Goal: Navigation & Orientation: Understand site structure

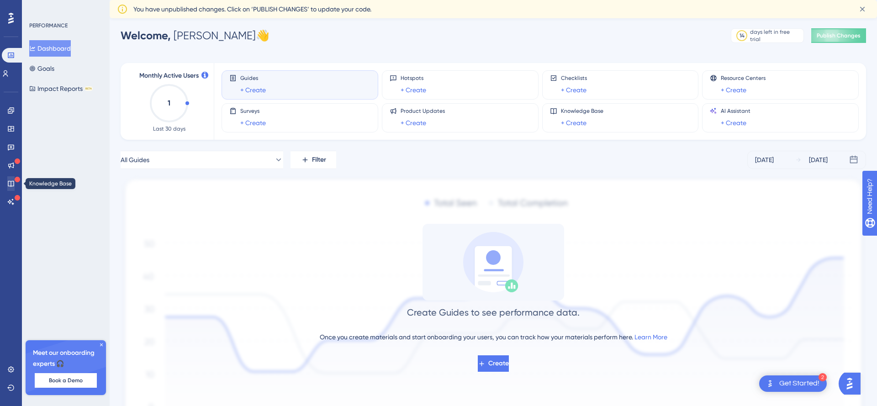
scroll to position [5, 0]
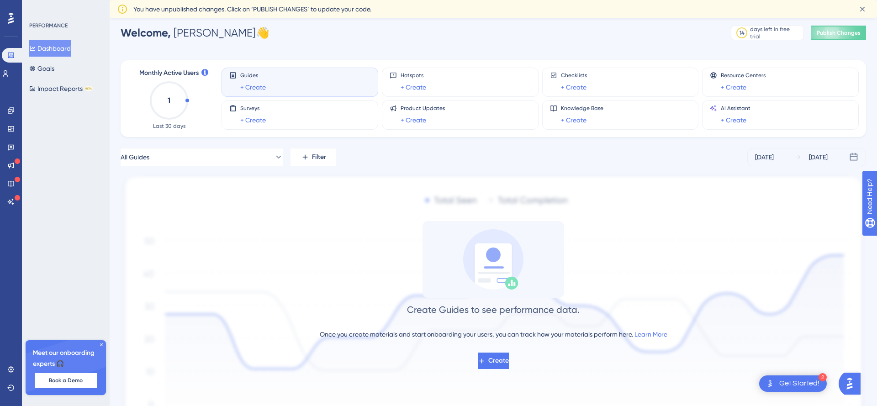
drag, startPoint x: 173, startPoint y: 100, endPoint x: 168, endPoint y: 101, distance: 5.3
click at [173, 100] on icon "1" at bounding box center [169, 100] width 40 height 40
click at [12, 366] on icon at bounding box center [10, 369] width 7 height 7
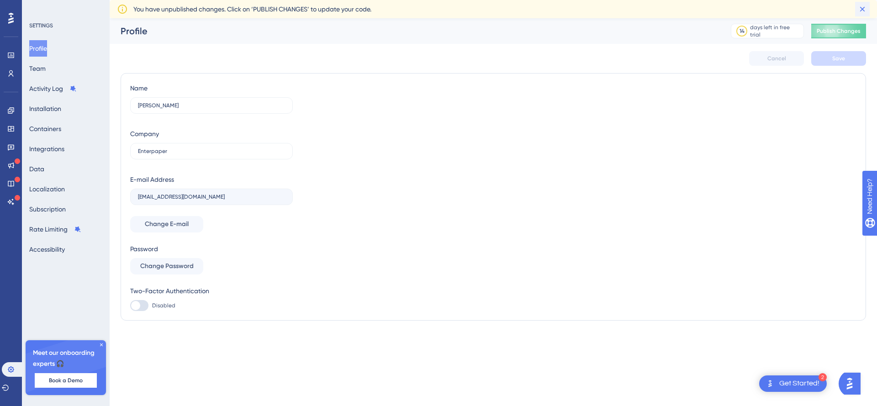
click at [866, 10] on icon at bounding box center [861, 9] width 9 height 9
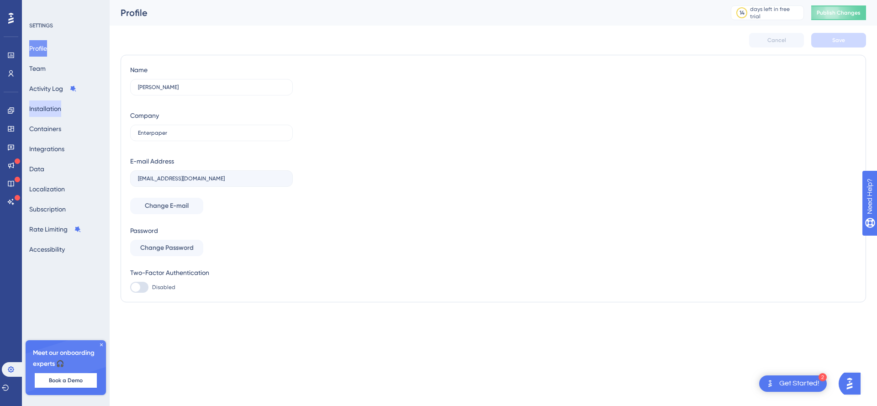
click at [53, 105] on button "Installation" at bounding box center [45, 108] width 32 height 16
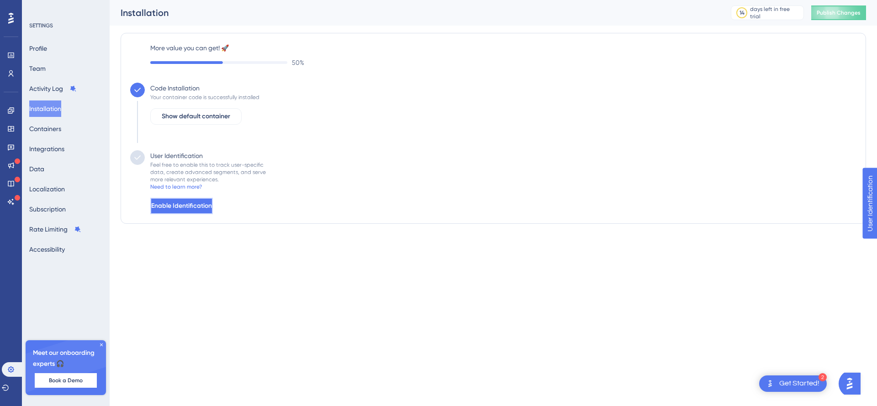
click at [197, 205] on span "Enable Identification" at bounding box center [181, 205] width 61 height 11
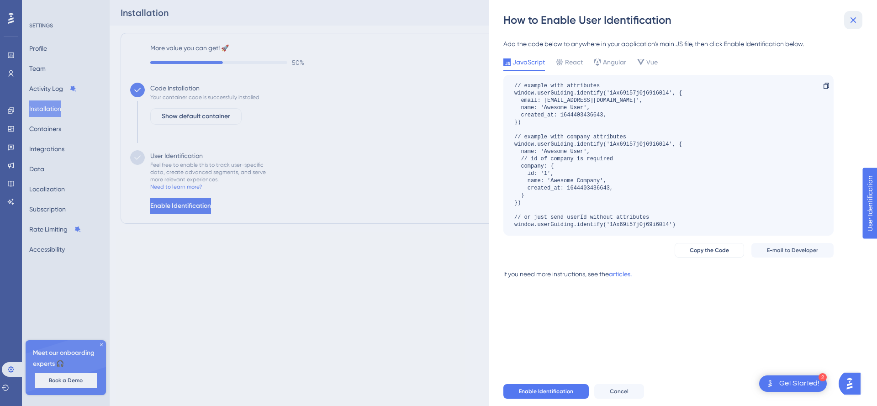
click at [859, 21] on button at bounding box center [853, 20] width 18 height 18
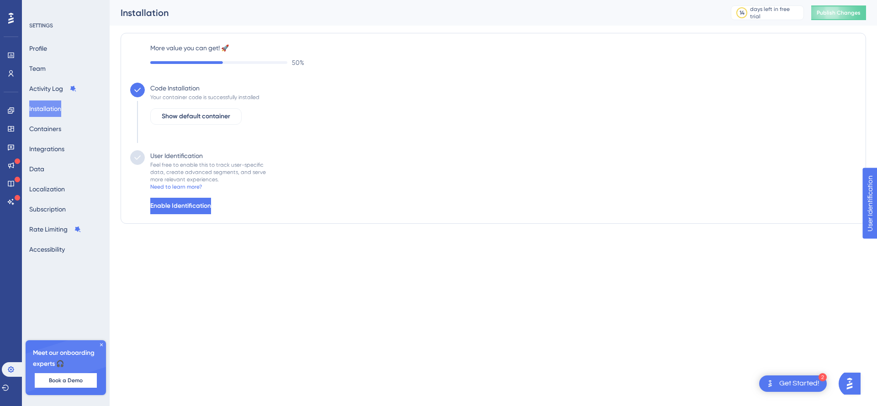
click at [501, 89] on div "Code Installation Your container code is successfully installed Show default co…" at bounding box center [493, 117] width 726 height 68
click at [60, 87] on button "Activity Log" at bounding box center [52, 88] width 47 height 16
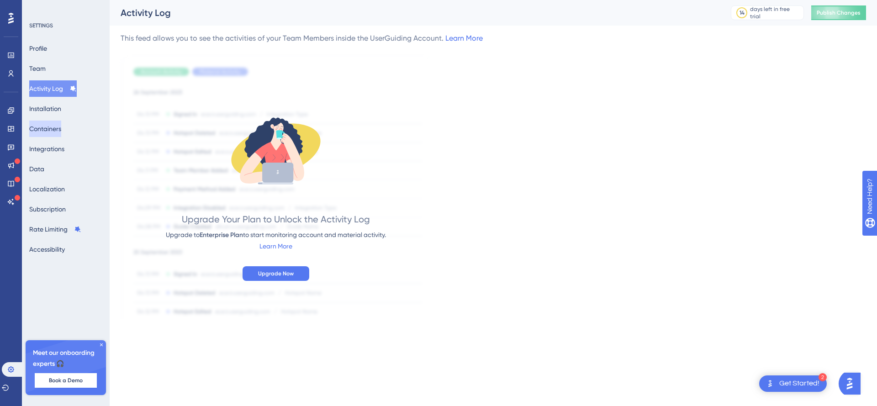
click at [43, 128] on button "Containers" at bounding box center [45, 129] width 32 height 16
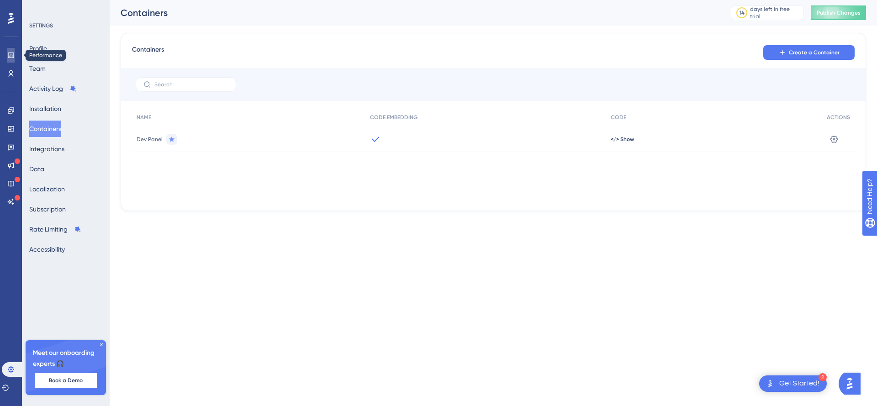
click at [8, 52] on icon at bounding box center [10, 55] width 7 height 7
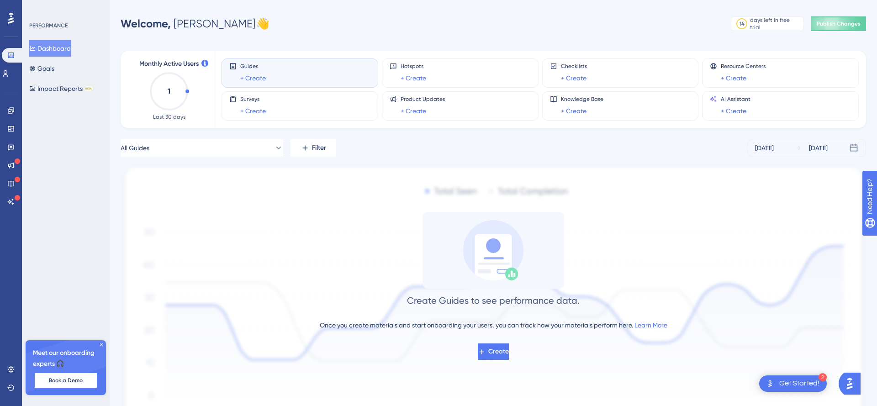
click at [168, 86] on icon "1" at bounding box center [169, 91] width 40 height 40
click at [51, 47] on button "Dashboard" at bounding box center [50, 48] width 42 height 16
click at [574, 77] on link "+ Create" at bounding box center [574, 78] width 26 height 11
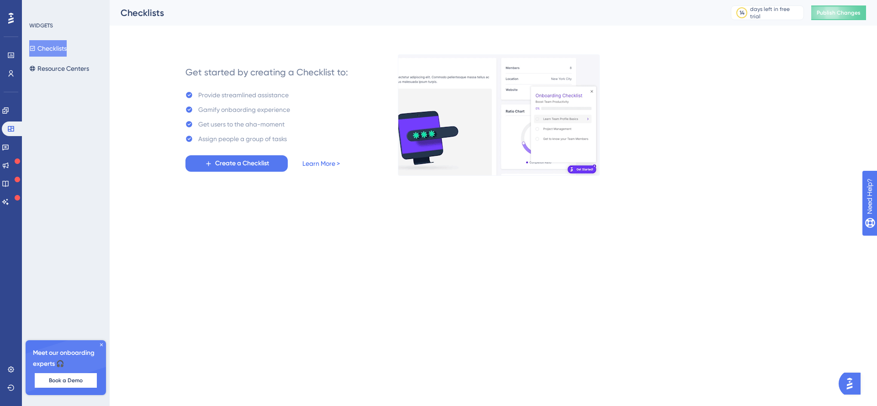
click at [312, 162] on link "Learn More >" at bounding box center [320, 163] width 37 height 11
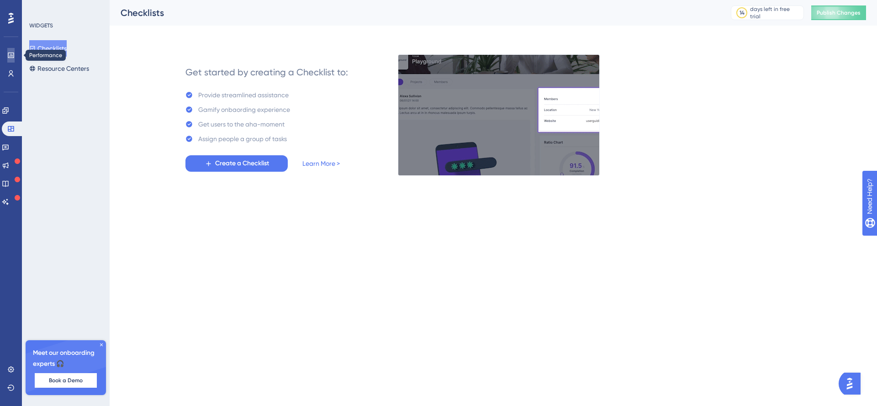
click at [12, 53] on icon at bounding box center [10, 55] width 7 height 7
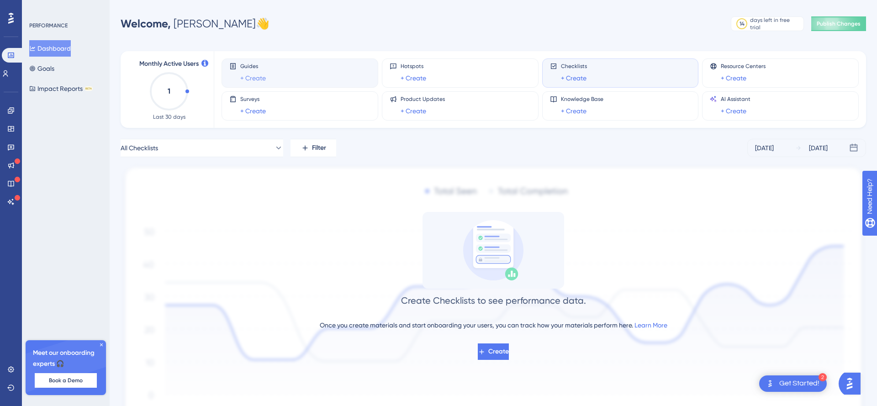
click at [260, 75] on link "+ Create" at bounding box center [253, 78] width 26 height 11
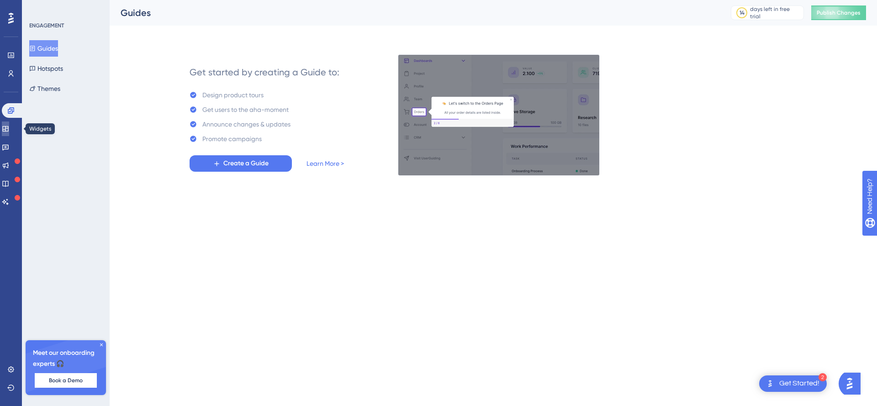
click at [5, 128] on link at bounding box center [5, 128] width 7 height 15
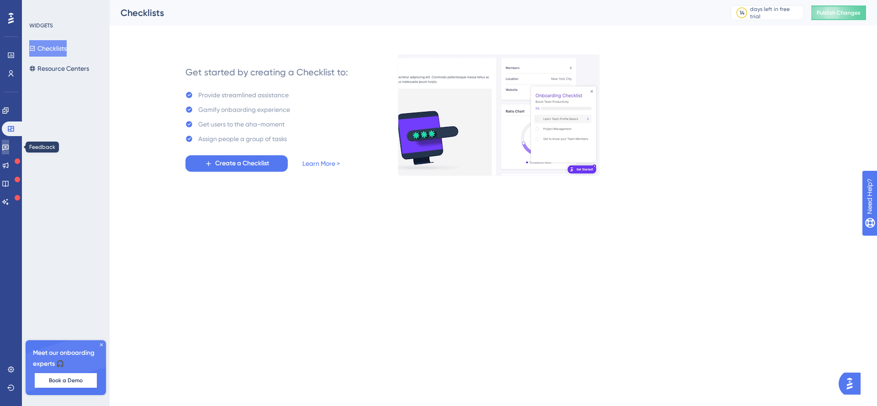
click at [9, 150] on icon at bounding box center [5, 146] width 7 height 7
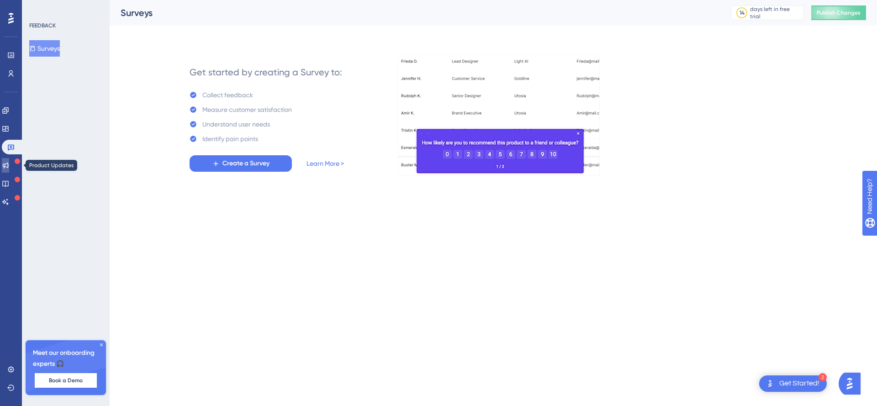
click at [9, 160] on link at bounding box center [5, 165] width 7 height 15
